Goal: Task Accomplishment & Management: Use online tool/utility

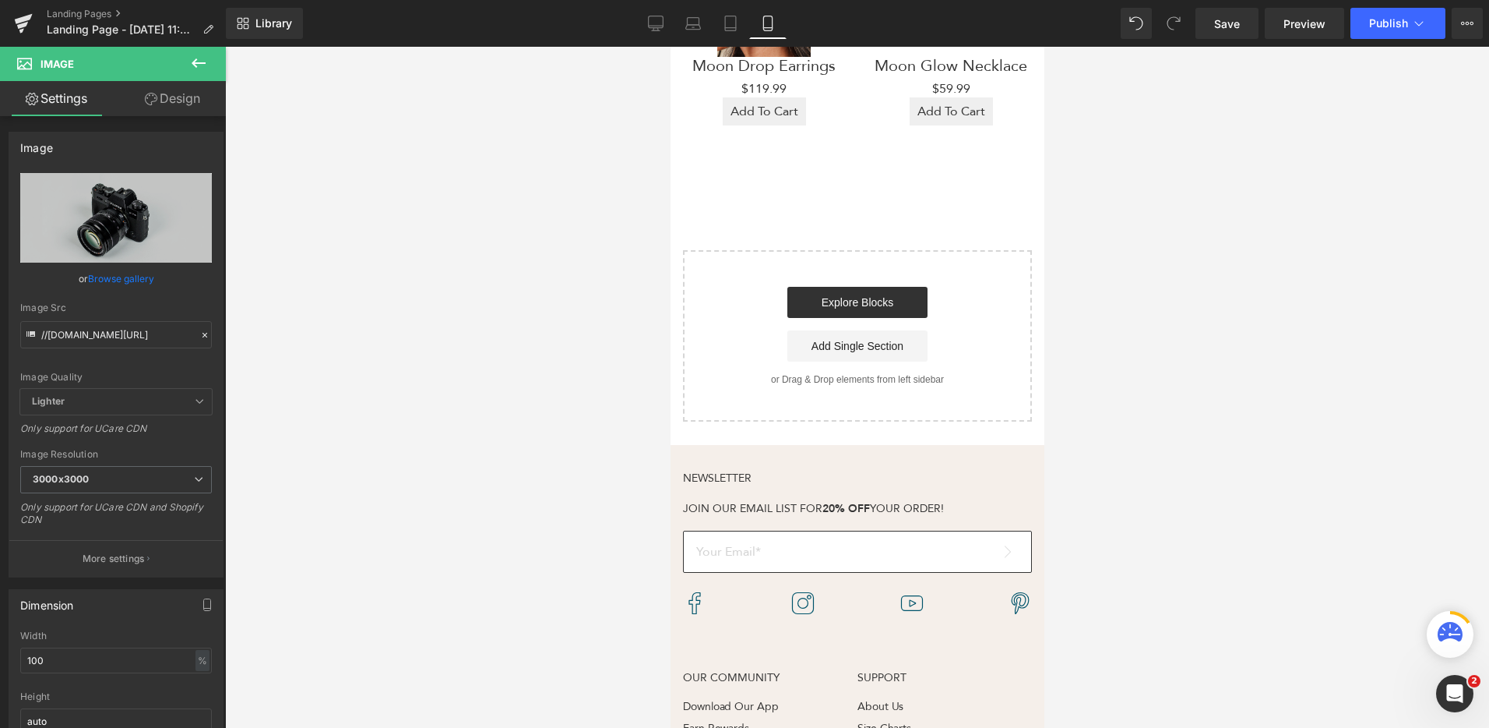
scroll to position [785, 0]
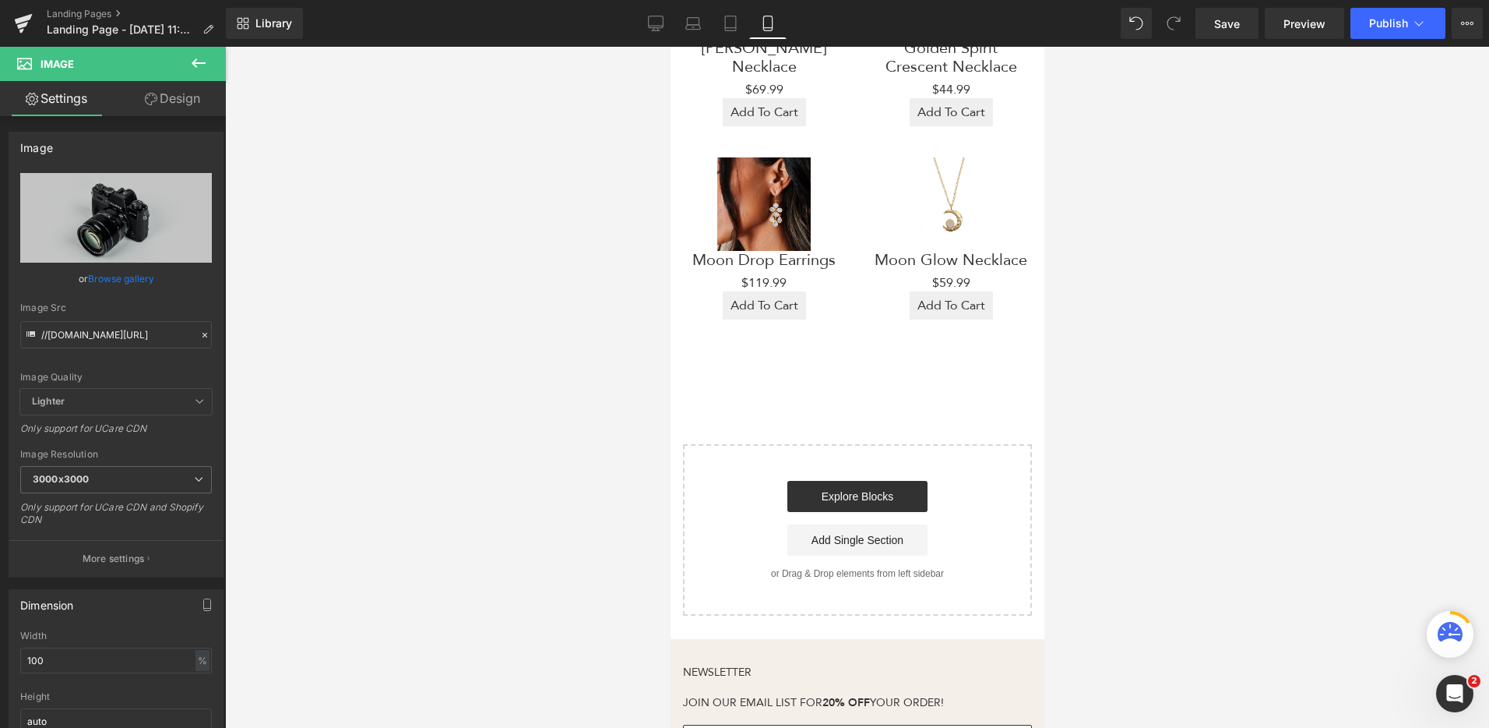
click at [974, 453] on div "Start building your page Explore Blocks Add Single Section or Drag & Drop eleme…" at bounding box center [857, 530] width 346 height 168
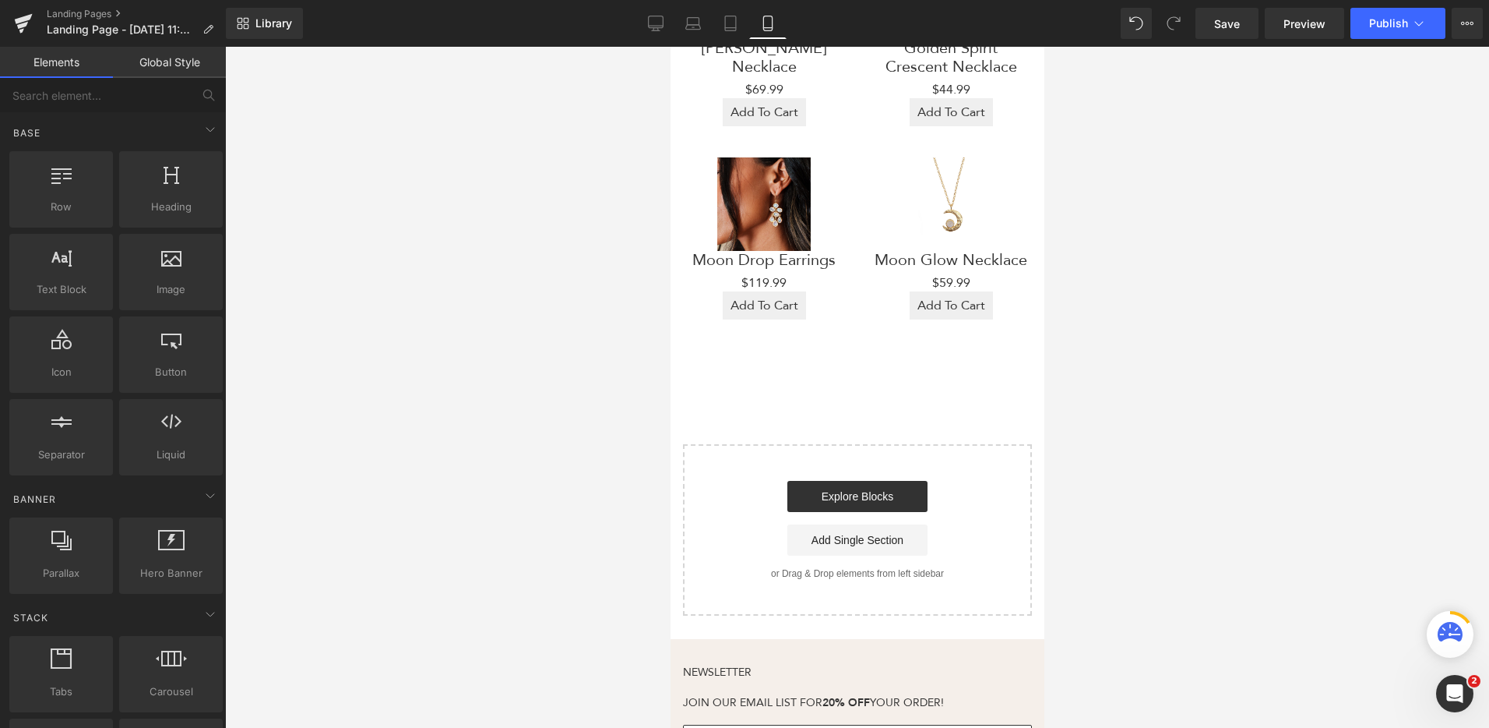
click at [974, 453] on div "Start building your page Explore Blocks Add Single Section or Drag & Drop eleme…" at bounding box center [857, 530] width 346 height 168
click at [936, 450] on div "Start building your page Explore Blocks Add Single Section or Drag & Drop eleme…" at bounding box center [857, 530] width 346 height 168
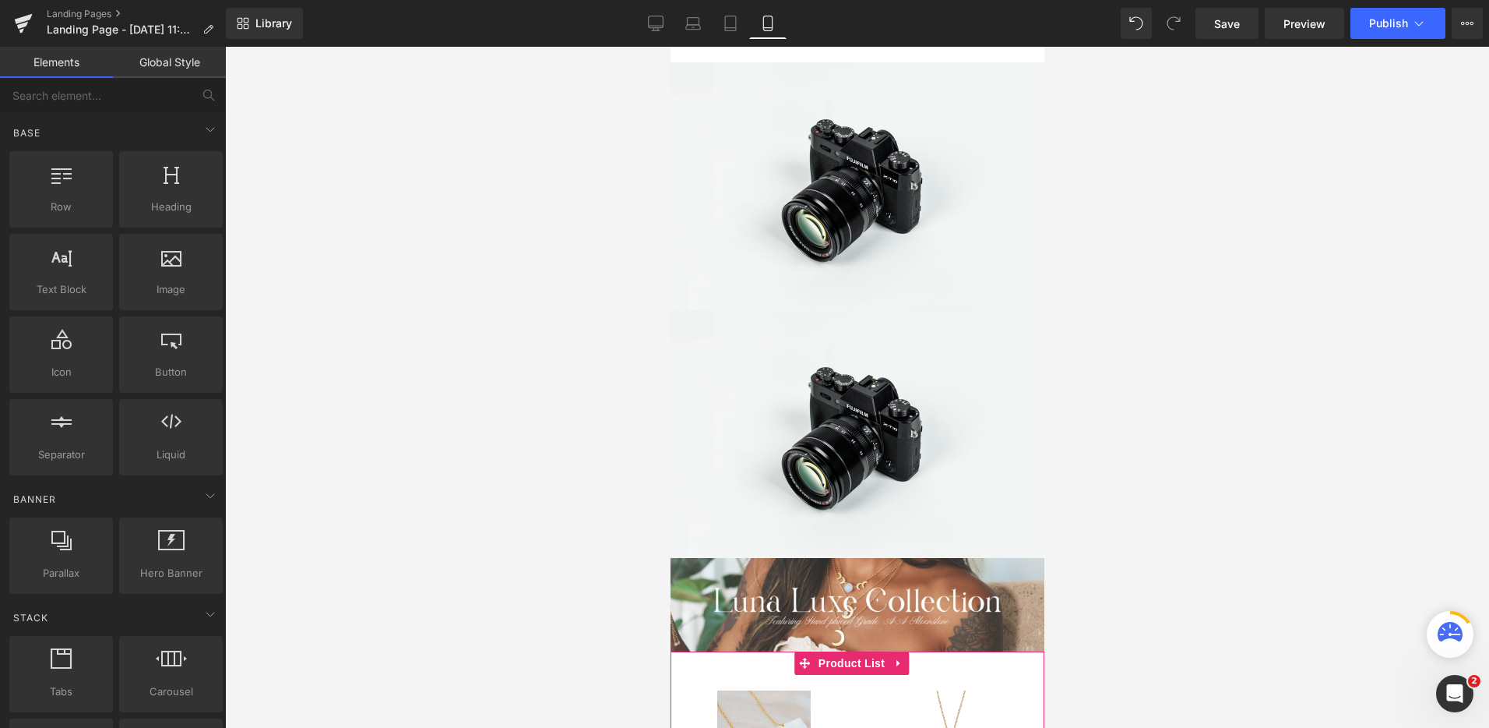
scroll to position [0, 0]
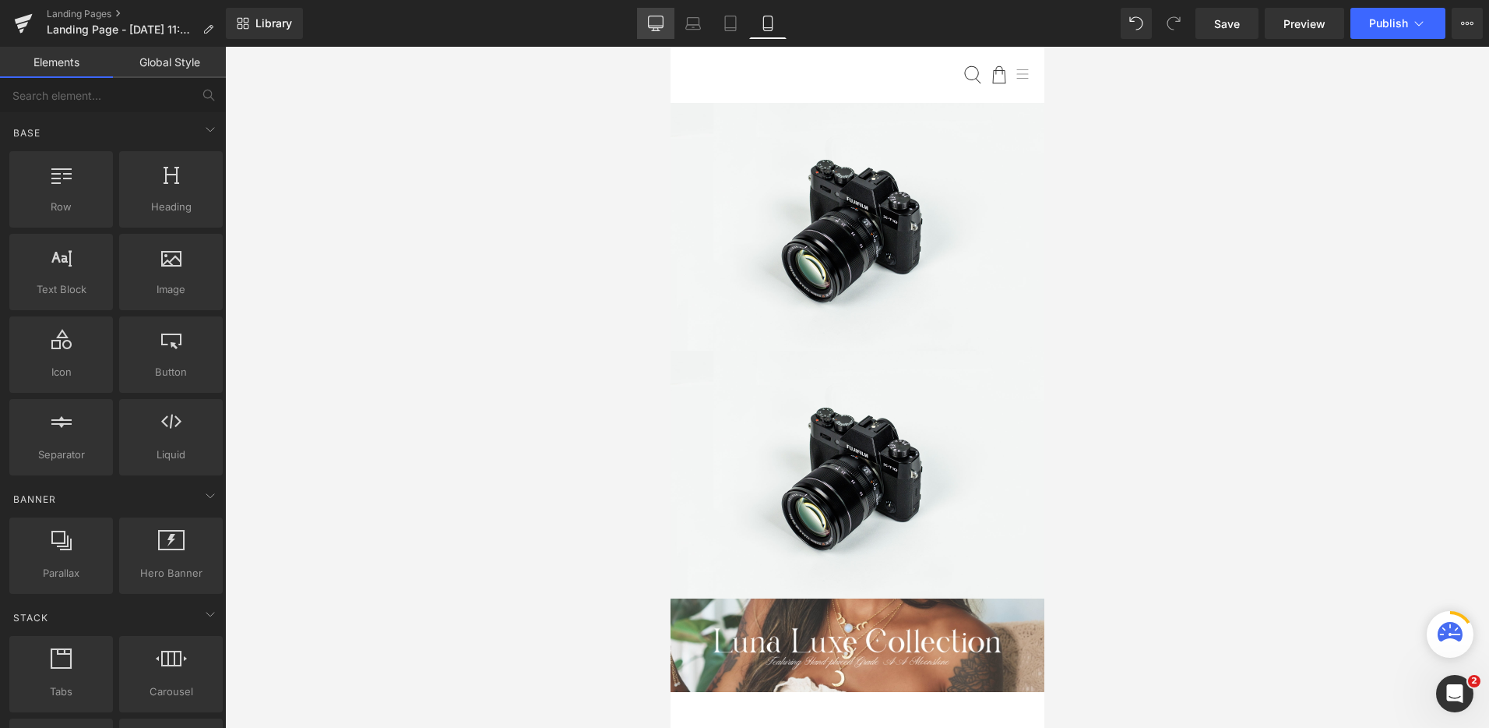
click at [658, 27] on icon at bounding box center [656, 22] width 15 height 12
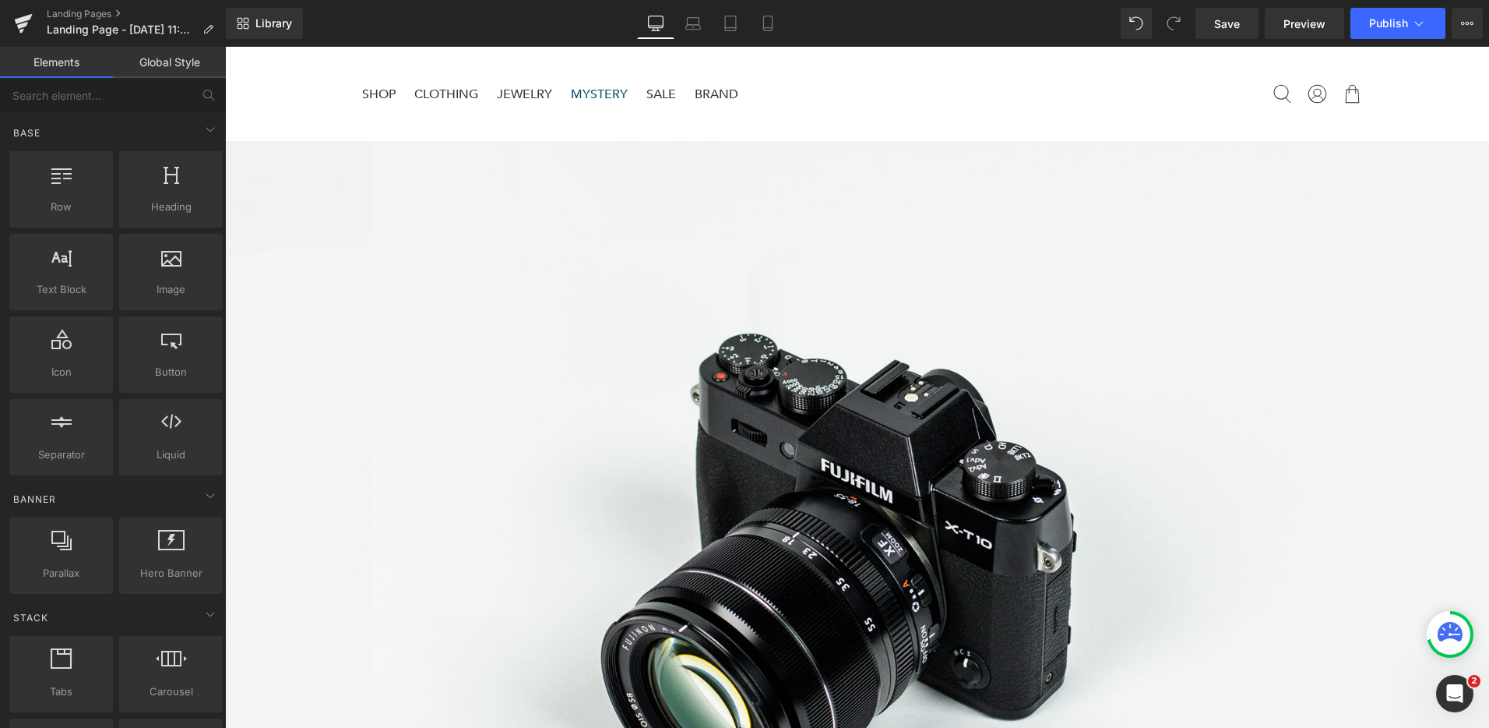
click at [170, 65] on link "Global Style" at bounding box center [169, 62] width 113 height 31
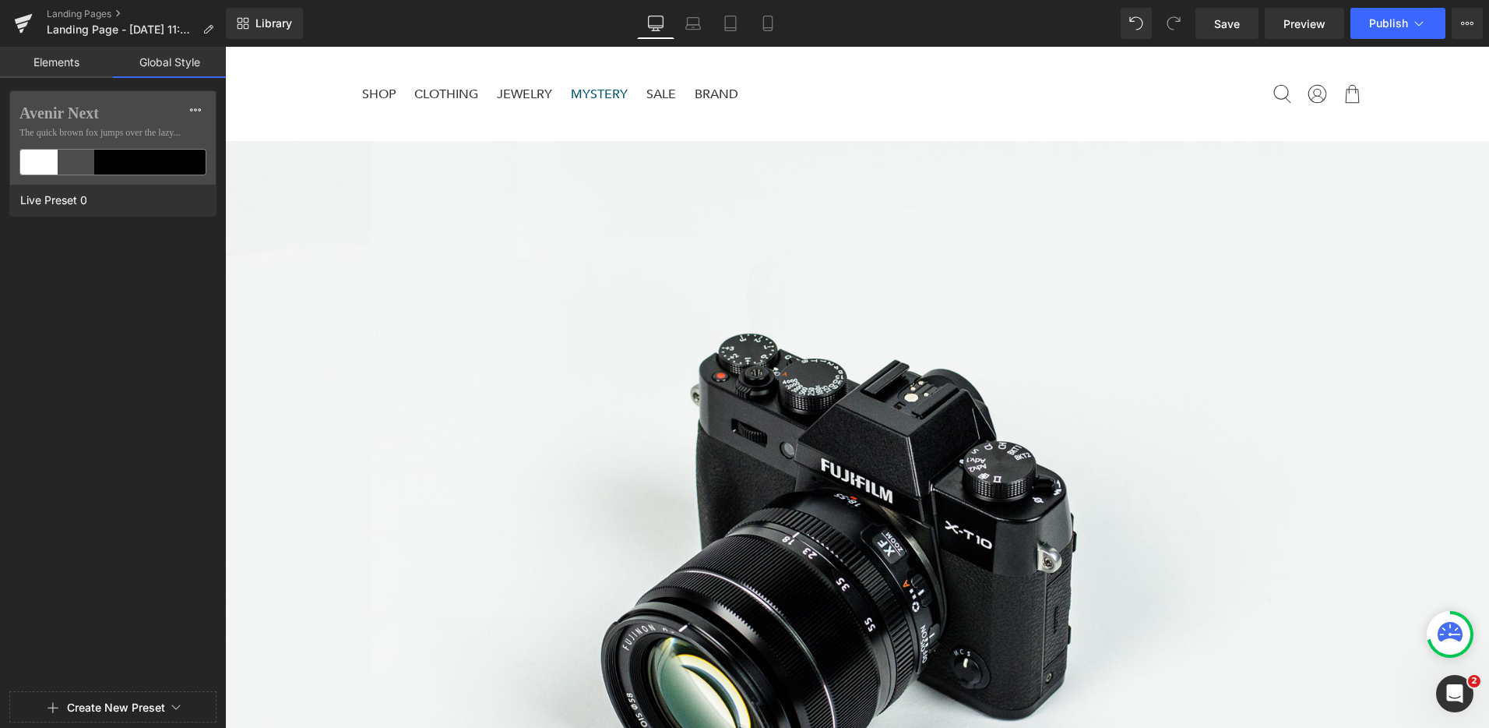
click at [70, 65] on link "Elements" at bounding box center [56, 62] width 113 height 31
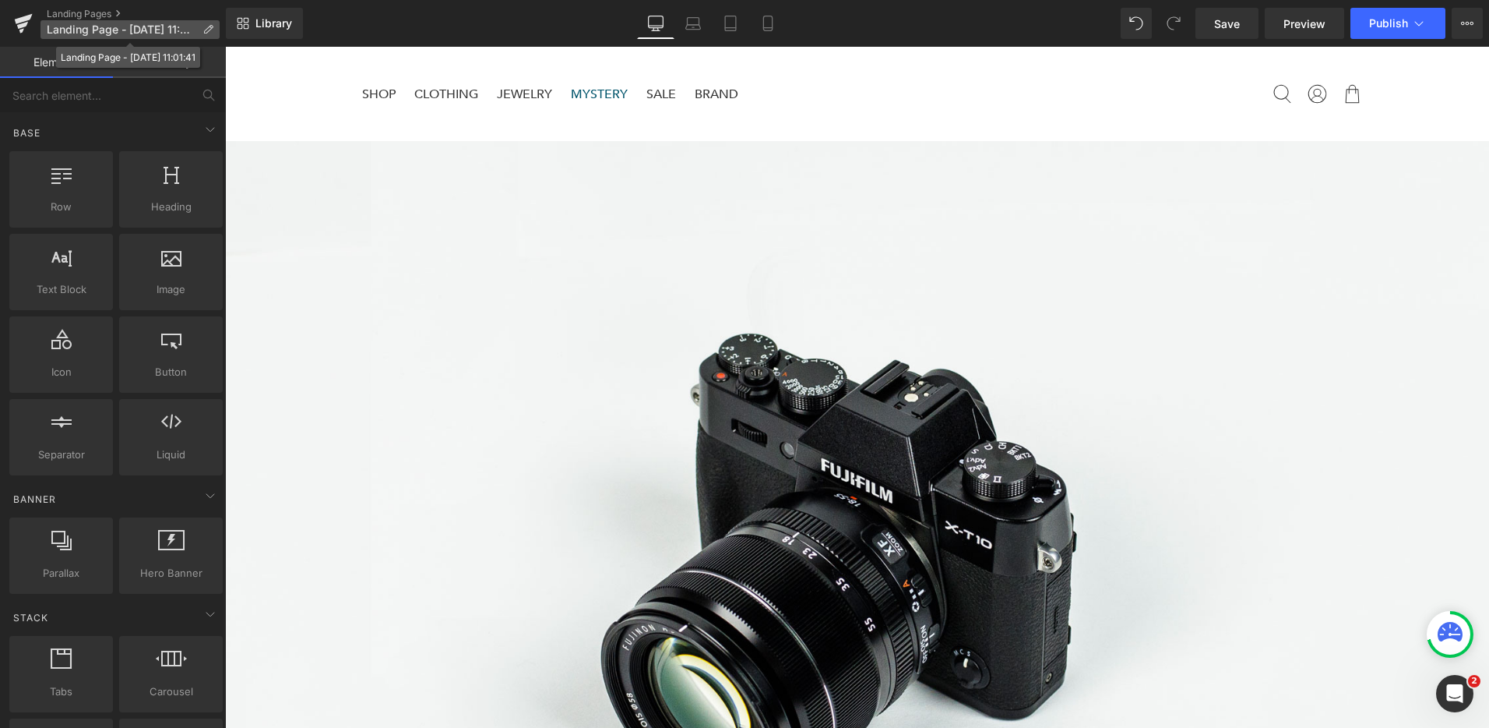
click at [203, 30] on icon at bounding box center [208, 29] width 11 height 11
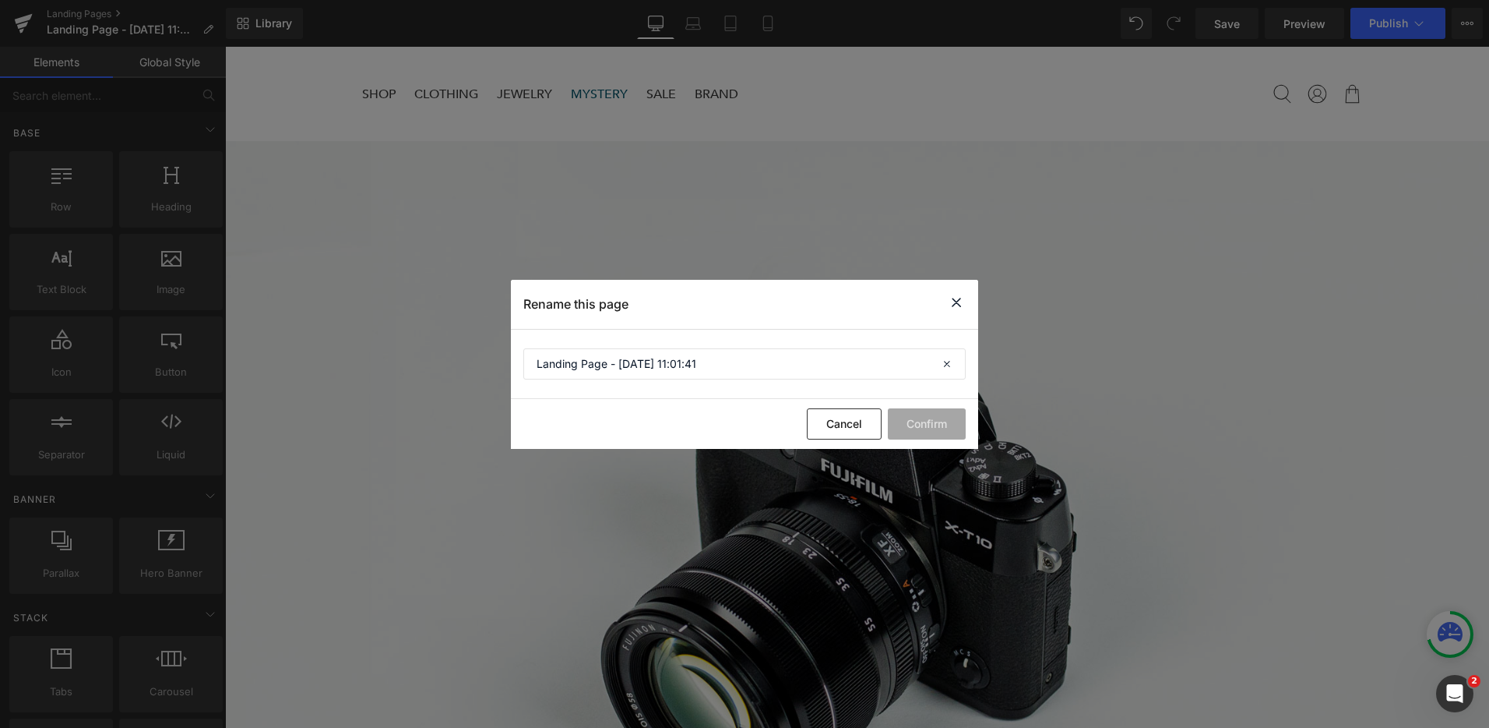
click at [960, 297] on icon at bounding box center [956, 302] width 19 height 19
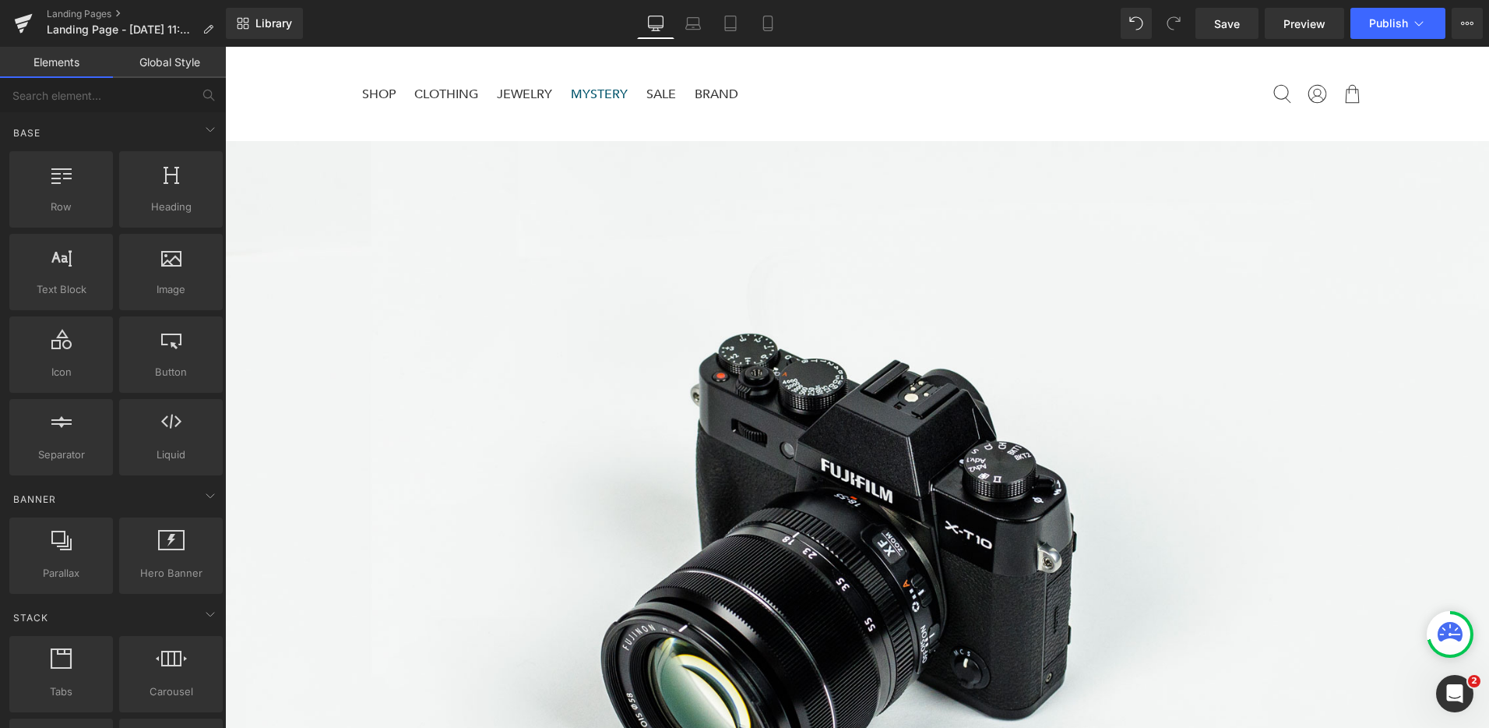
click at [1488, 25] on div "Save Preview Publish Scheduled View Live Page View with current Template Save T…" at bounding box center [1339, 23] width 300 height 31
click at [1475, 30] on button "View Live Page View with current Template Save Template to Library Schedule Pub…" at bounding box center [1467, 23] width 31 height 31
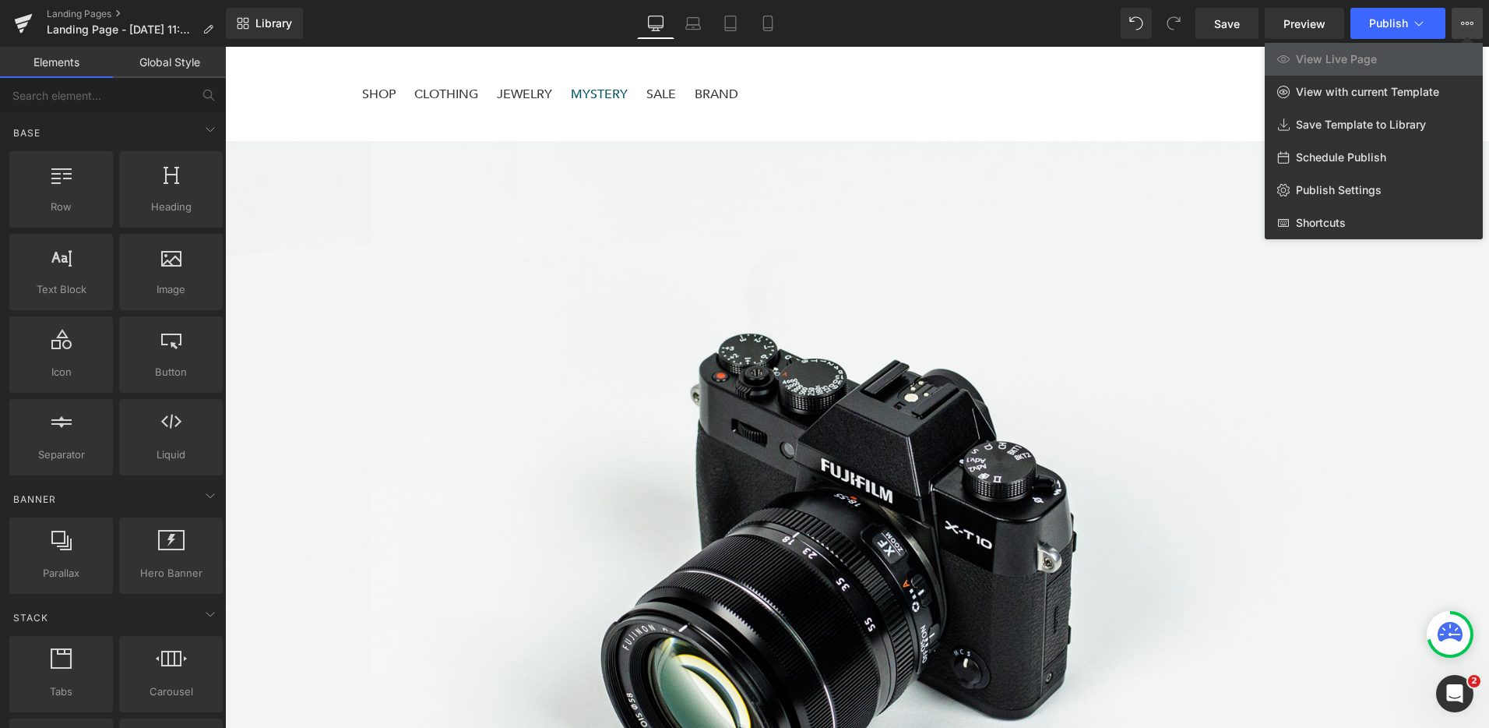
click at [1464, 24] on icon at bounding box center [1467, 23] width 12 height 12
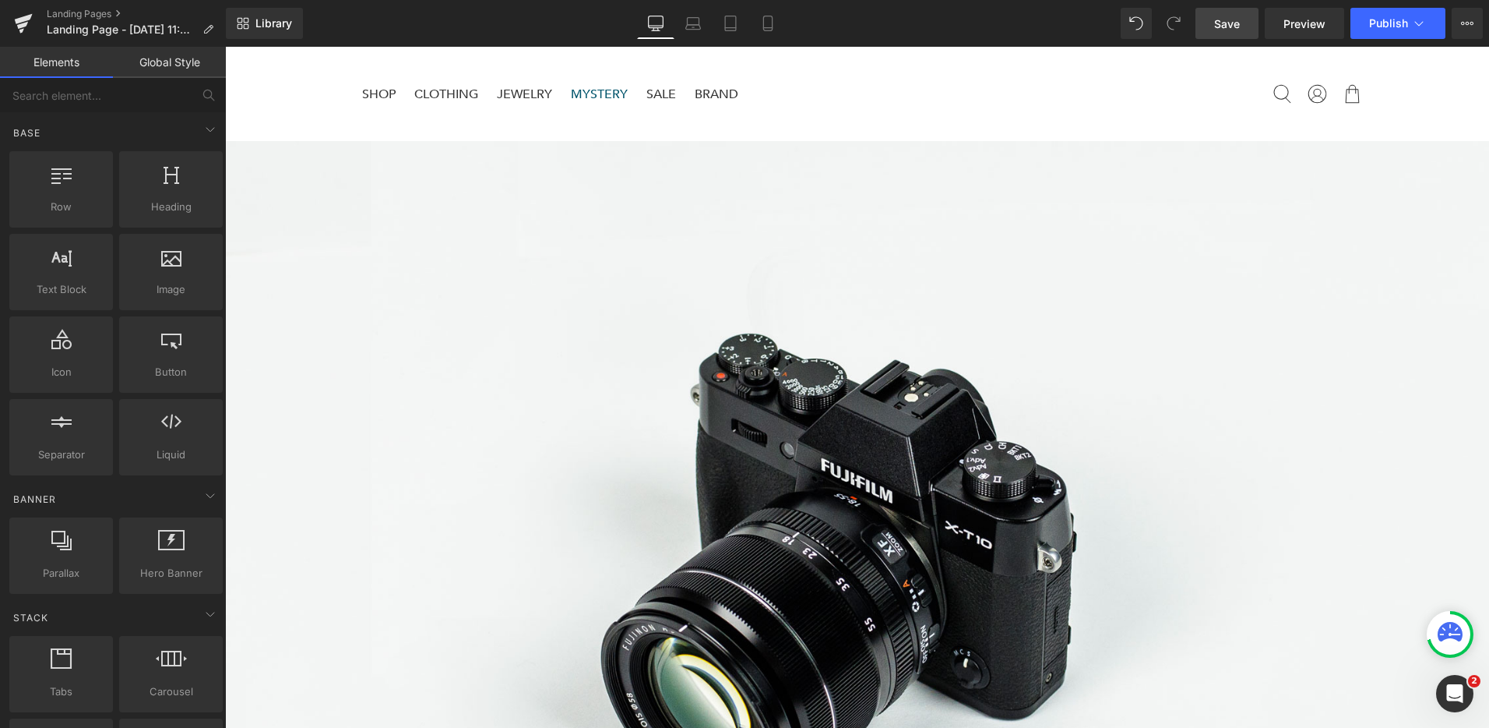
click at [1229, 31] on link "Save" at bounding box center [1227, 23] width 63 height 31
